Goal: Information Seeking & Learning: Learn about a topic

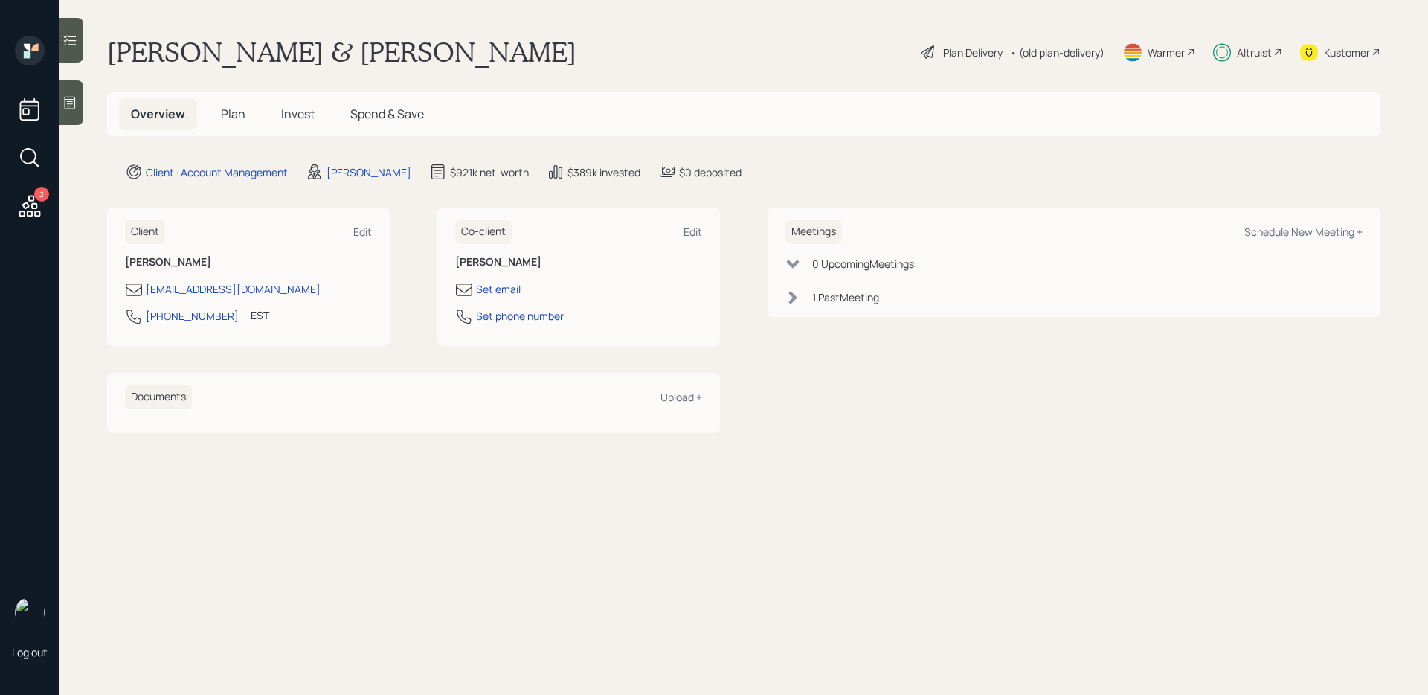
click at [300, 121] on span "Invest" at bounding box center [297, 114] width 33 height 16
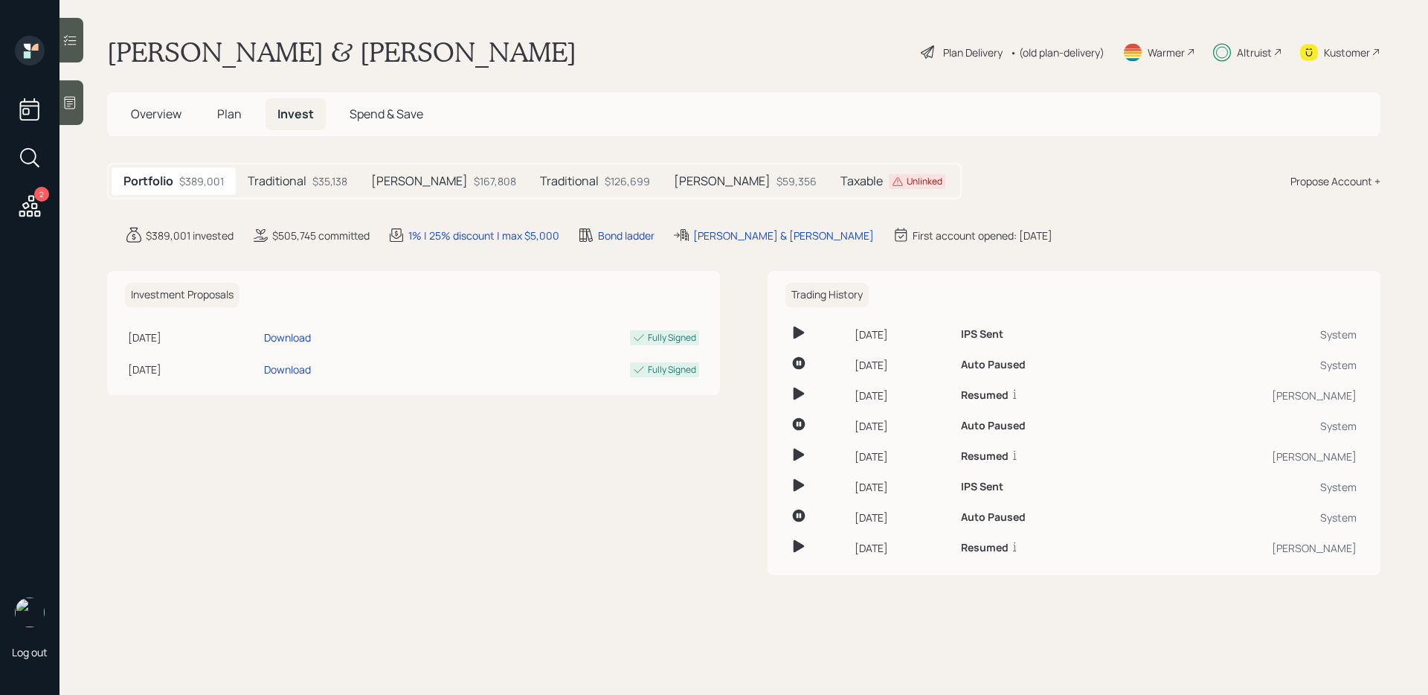
click at [239, 118] on span "Plan" at bounding box center [229, 114] width 25 height 16
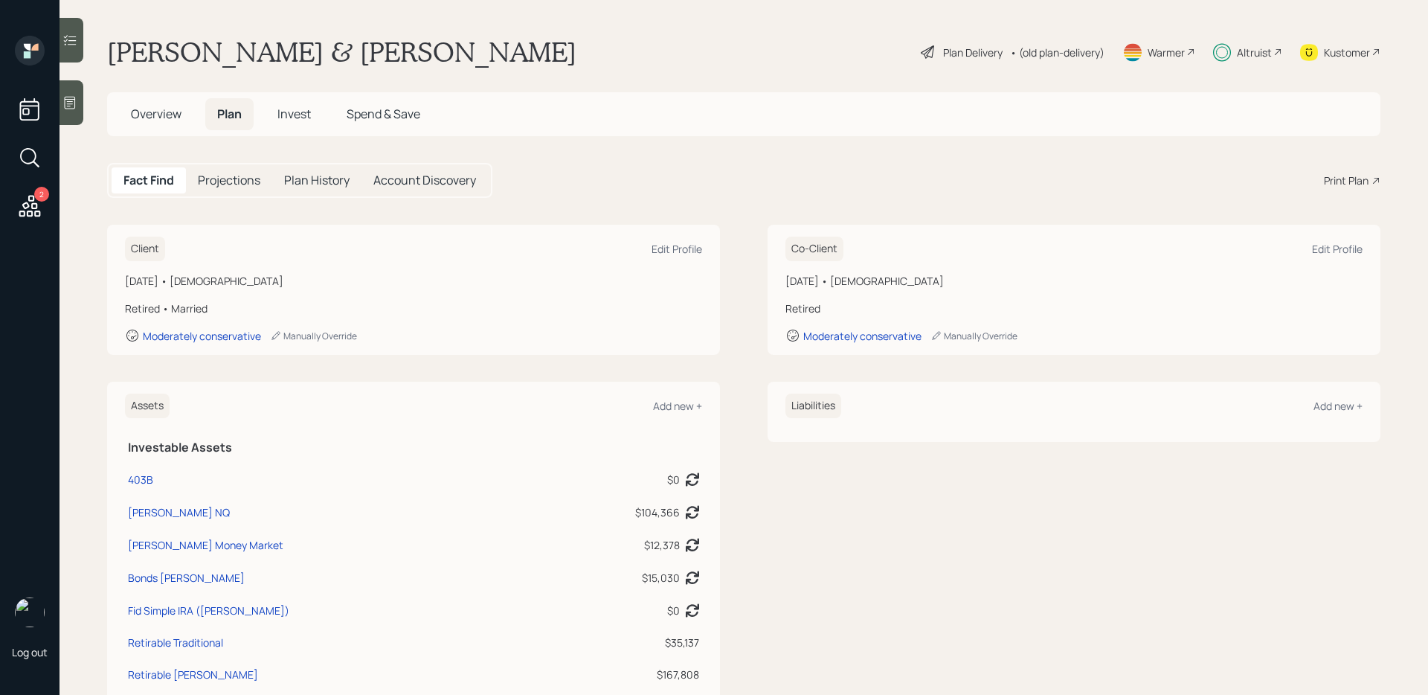
click at [302, 112] on span "Invest" at bounding box center [293, 114] width 33 height 16
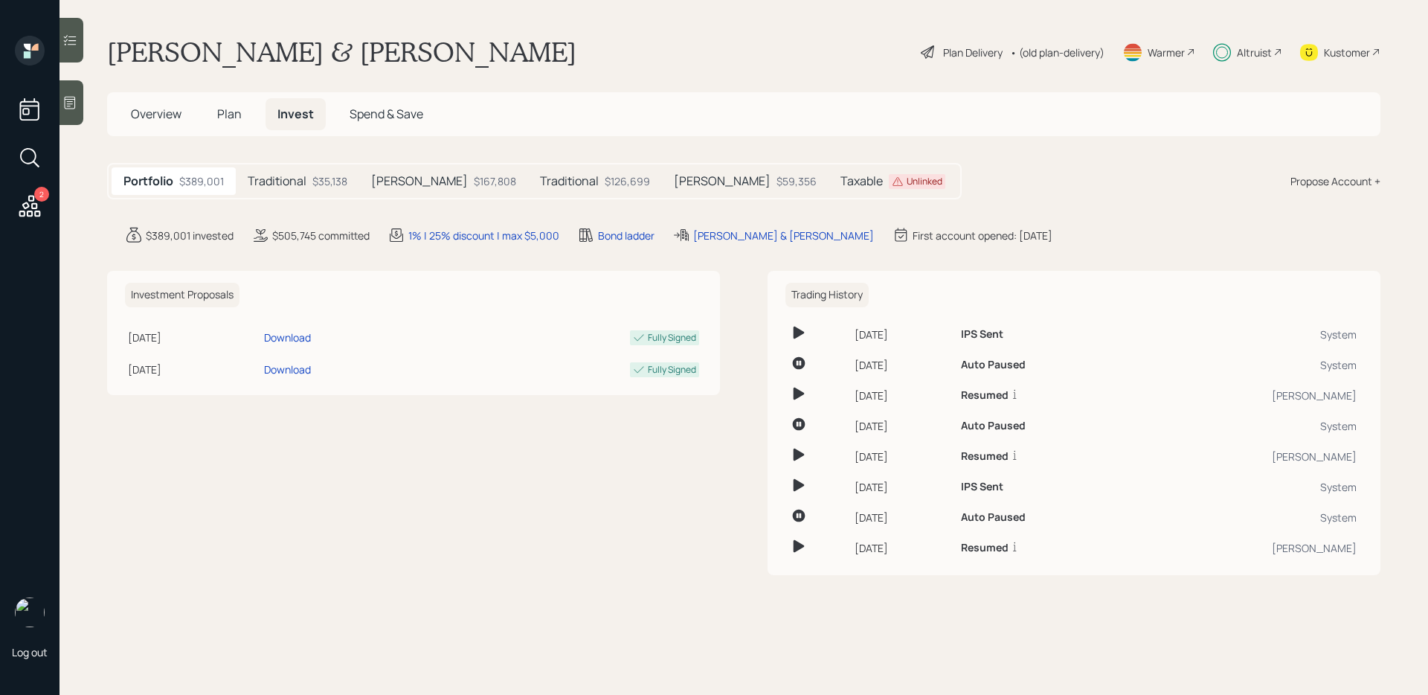
click at [298, 185] on h5 "Traditional" at bounding box center [277, 181] width 59 height 14
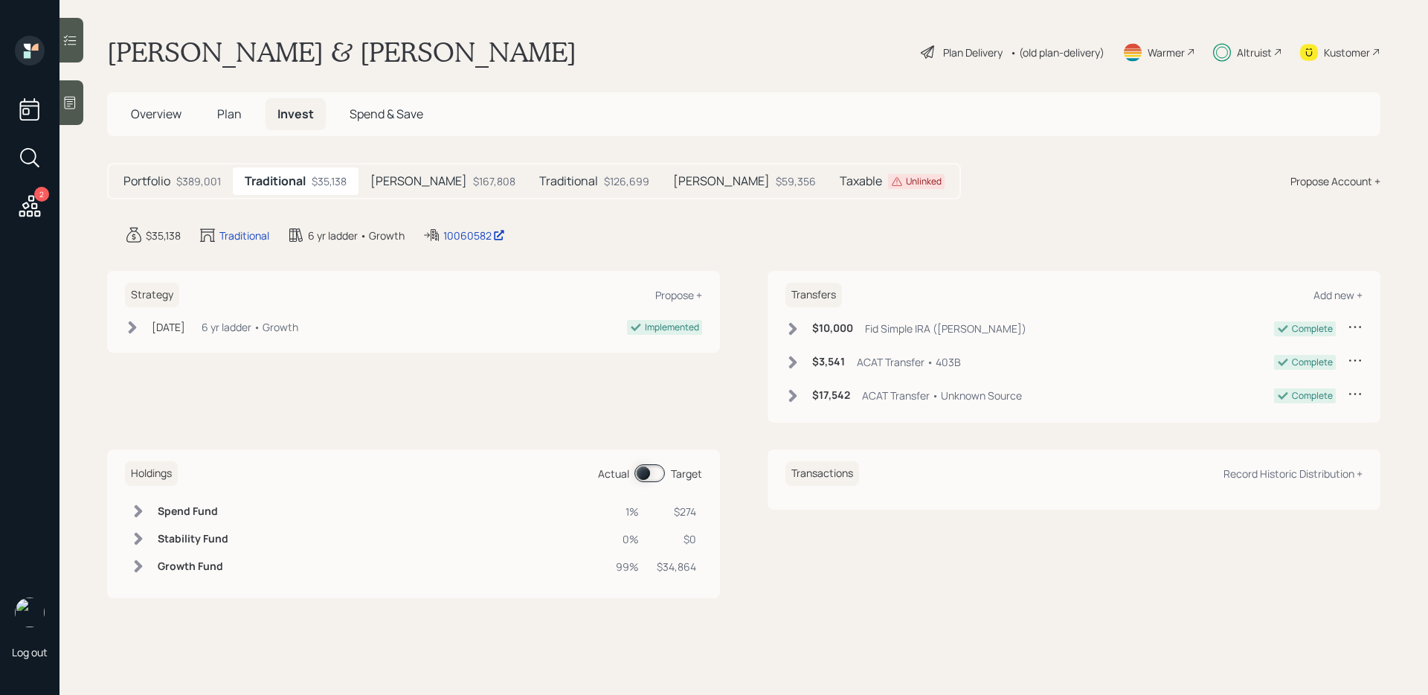
click at [473, 181] on div "$167,808" at bounding box center [494, 181] width 42 height 16
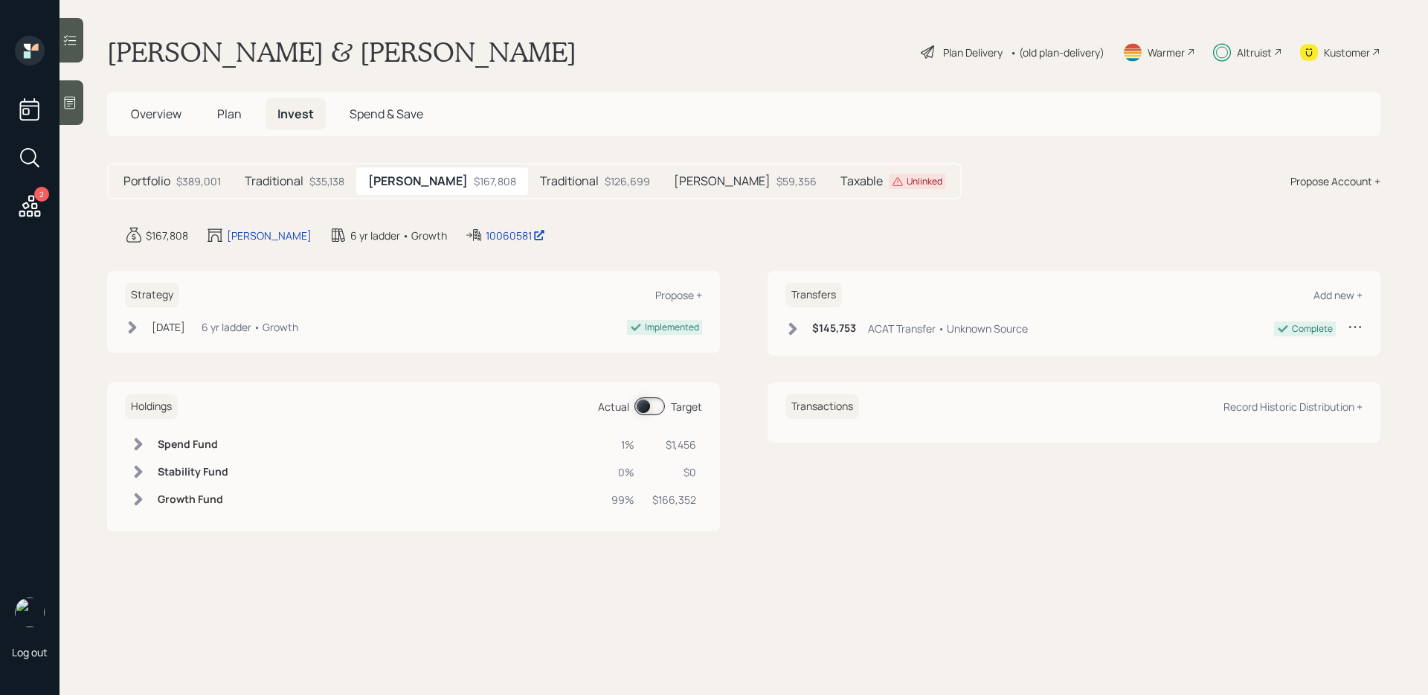
click at [540, 181] on h5 "Traditional" at bounding box center [569, 181] width 59 height 14
click at [776, 181] on div "$59,356" at bounding box center [796, 181] width 40 height 16
click at [283, 166] on div "Portfolio $389,001 Traditional $35,138 [PERSON_NAME] $167,808 Traditional $126,…" at bounding box center [534, 181] width 855 height 36
click at [283, 176] on h5 "Traditional" at bounding box center [274, 181] width 59 height 14
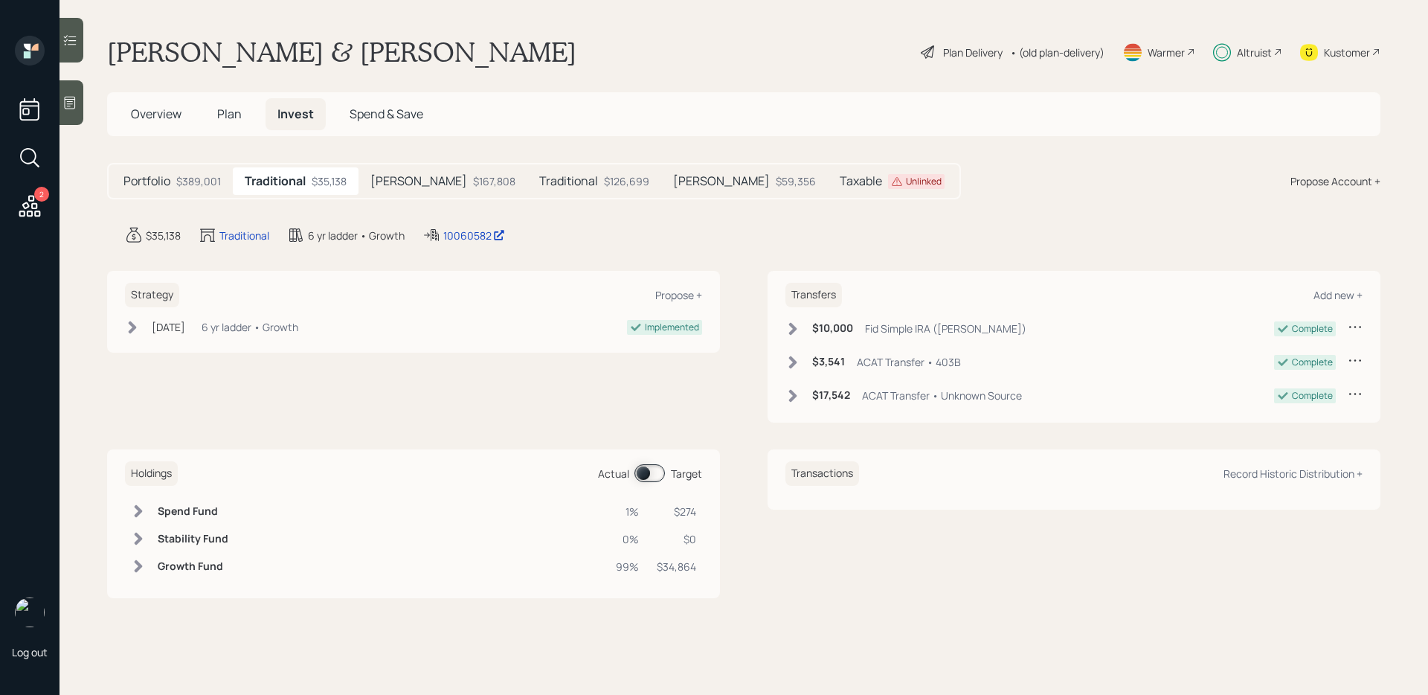
click at [1038, 52] on div "• (old plan-delivery)" at bounding box center [1057, 53] width 94 height 16
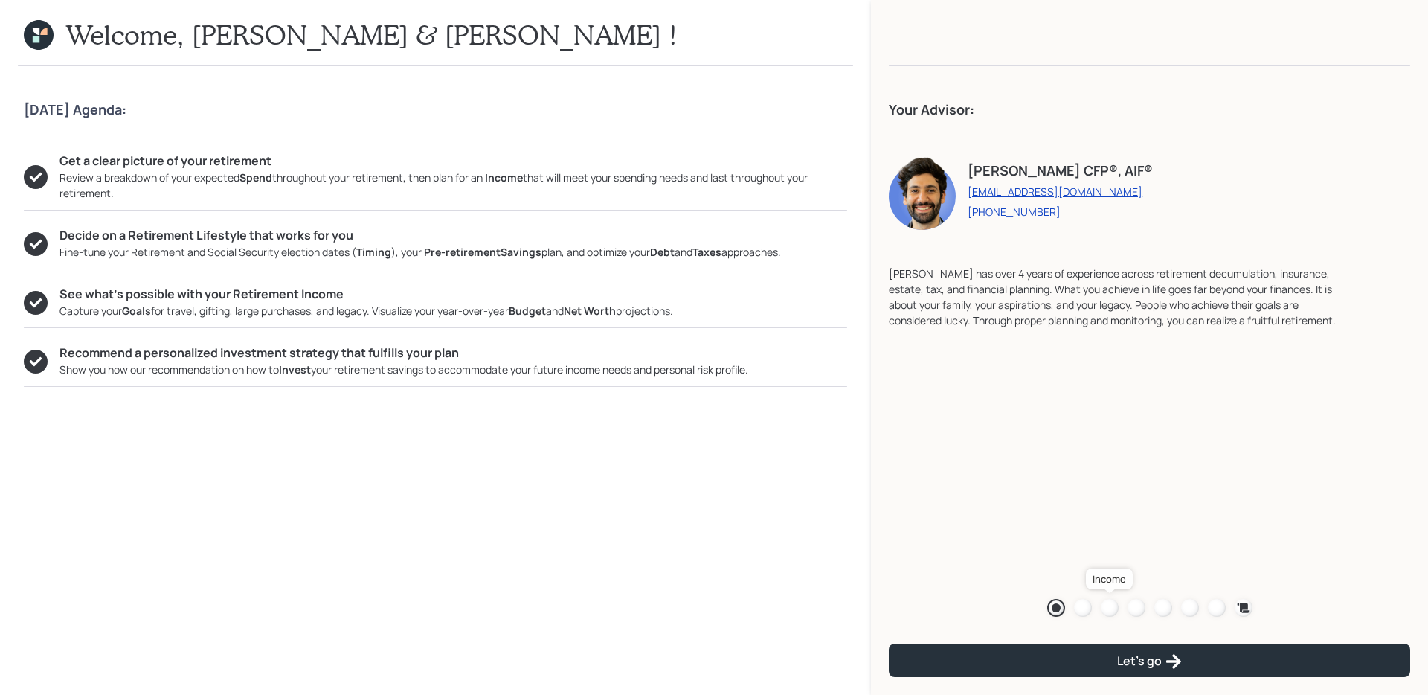
click at [1108, 610] on div at bounding box center [1110, 608] width 18 height 18
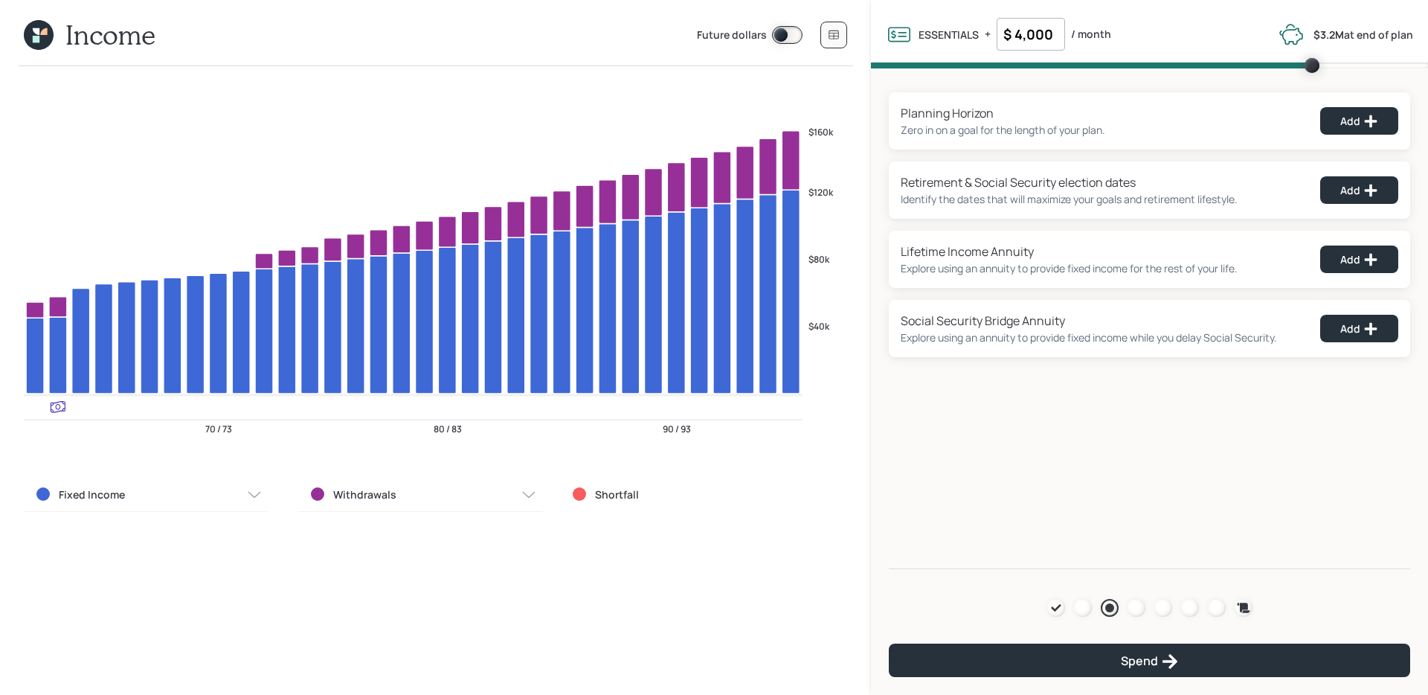
click at [92, 499] on label "Fixed Income" at bounding box center [92, 494] width 66 height 15
